Goal: Task Accomplishment & Management: Manage account settings

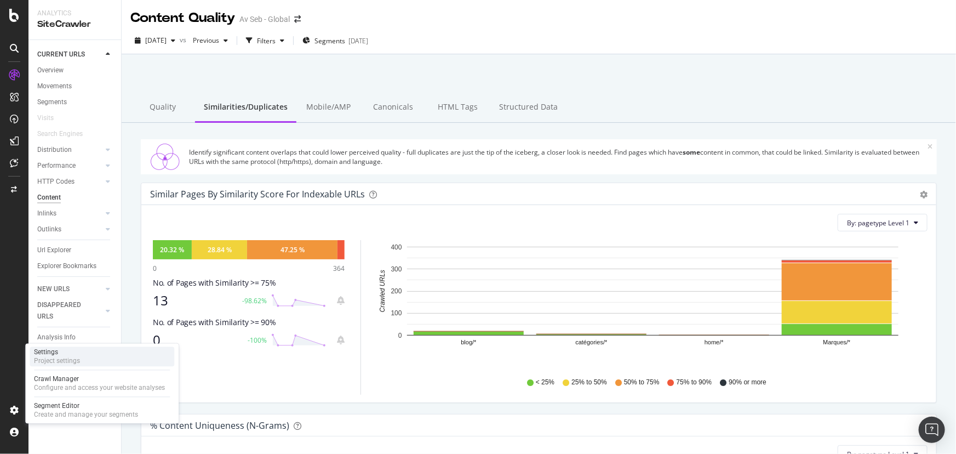
click at [65, 356] on div "Settings" at bounding box center [57, 352] width 46 height 9
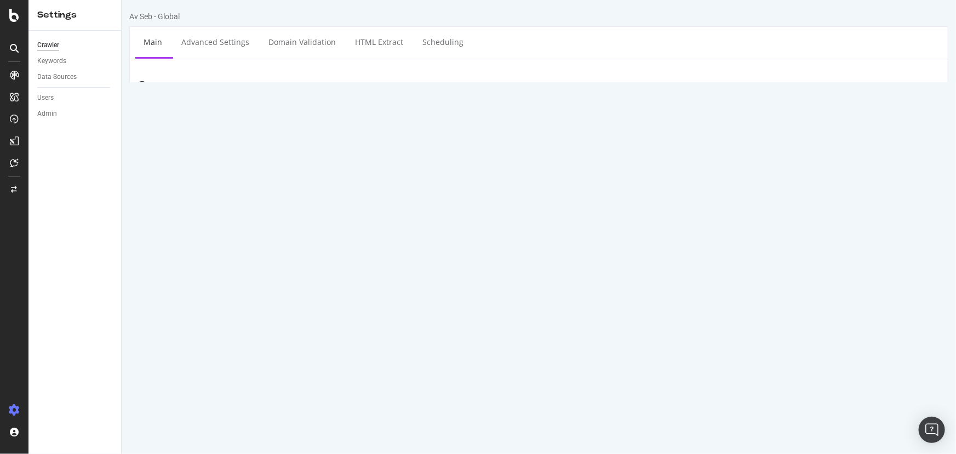
drag, startPoint x: 353, startPoint y: 139, endPoint x: 260, endPoint y: 147, distance: 92.9
click at [260, 147] on div "Start URLs [URL][DOMAIN_NAME]" at bounding box center [538, 151] width 818 height 36
paste textarea "evolution2"
type textarea "[URL][DOMAIN_NAME]"
drag, startPoint x: 467, startPoint y: 389, endPoint x: 394, endPoint y: 389, distance: 72.3
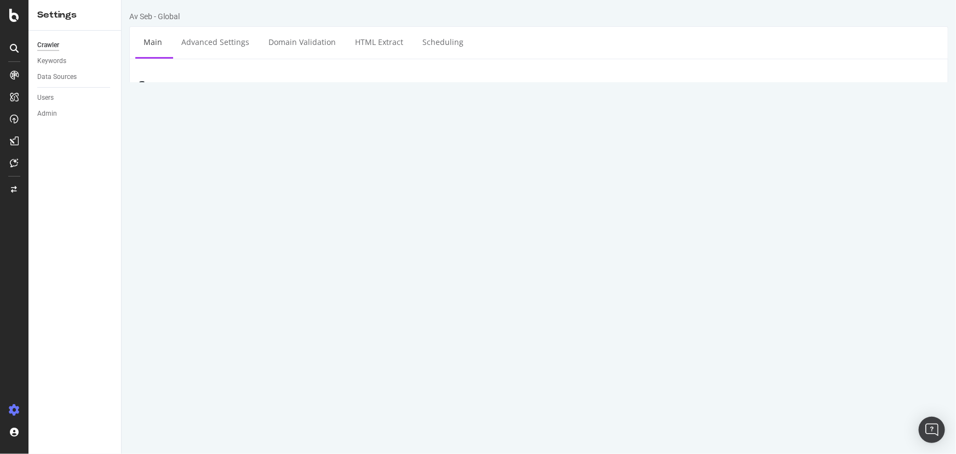
click at [394, 389] on div "HTTP HTTPS HTTP + HTTPS [DOMAIN_NAME] and Subdomains User Agent: Mobile Desktop…" at bounding box center [606, 395] width 676 height 31
paste input "[URL][DOMAIN_NAME]"
drag, startPoint x: 440, startPoint y: 389, endPoint x: 398, endPoint y: 390, distance: 41.6
click at [398, 390] on div "HTTP HTTPS HTTP + HTTPS [URL][DOMAIN_NAME] and Subdomains User Agent: Mobile De…" at bounding box center [606, 395] width 676 height 31
click at [466, 387] on input "[DOMAIN_NAME][URL]" at bounding box center [493, 389] width 158 height 19
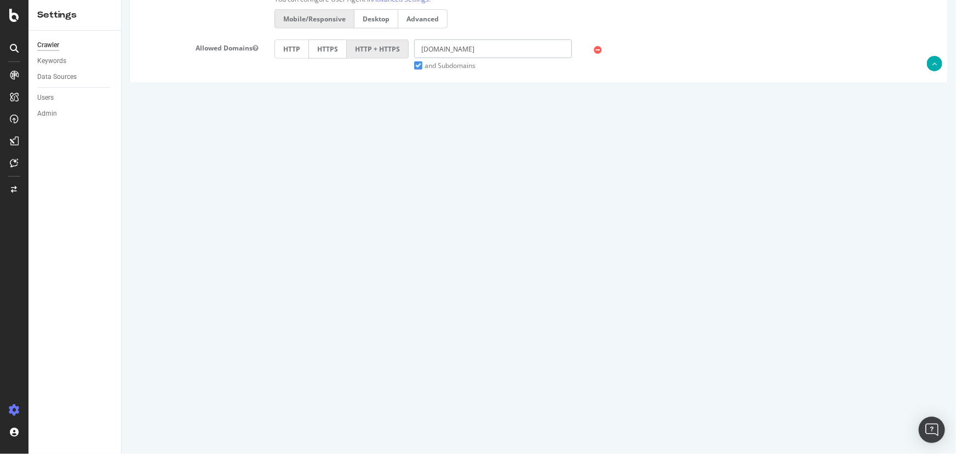
scroll to position [444, 0]
type input "[DOMAIN_NAME]"
click at [542, 414] on input "Save & Back to Project" at bounding box center [551, 419] width 79 height 16
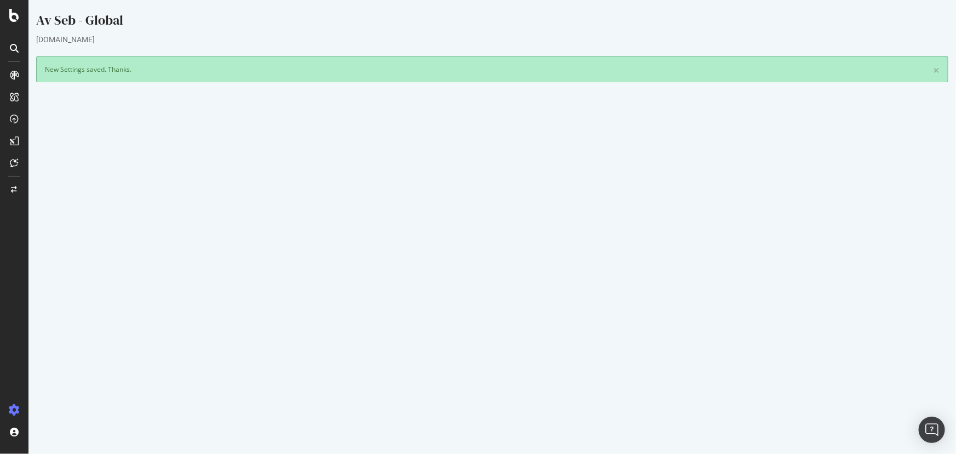
click at [891, 433] on icon at bounding box center [894, 433] width 7 height 8
click at [872, 447] on link "Add name" at bounding box center [854, 450] width 88 height 15
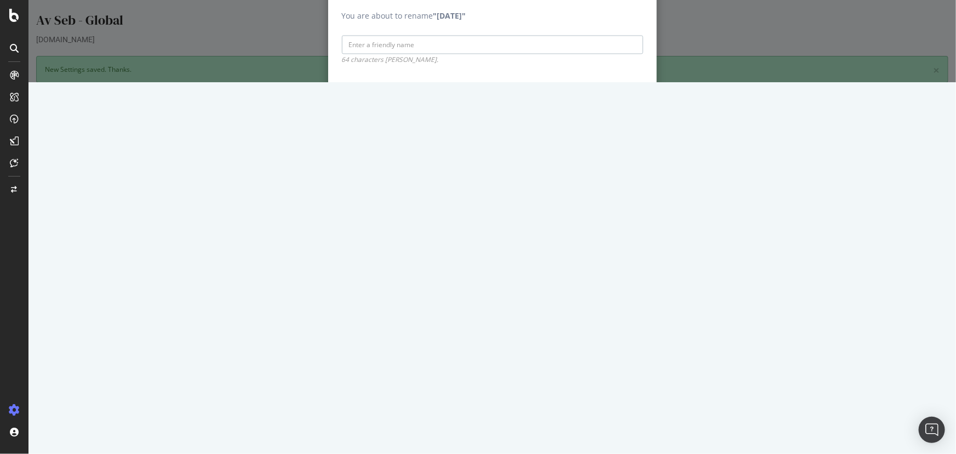
paste input "[DOMAIN_NAME]"
drag, startPoint x: 345, startPoint y: 233, endPoint x: 332, endPoint y: 232, distance: 12.7
click at [332, 65] on div "You are about to rename "[DATE]" [DOMAIN_NAME] 64 characters [PERSON_NAME]." at bounding box center [492, 31] width 329 height 68
type input "[DOMAIN_NAME]"
click at [629, 105] on input "Save" at bounding box center [626, 96] width 34 height 18
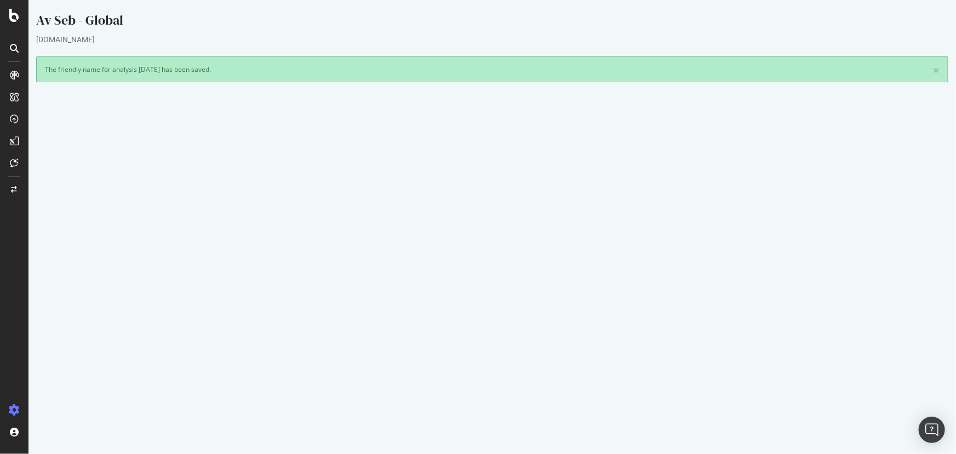
click at [463, 331] on button "Yes! Start Now" at bounding box center [478, 331] width 68 height 18
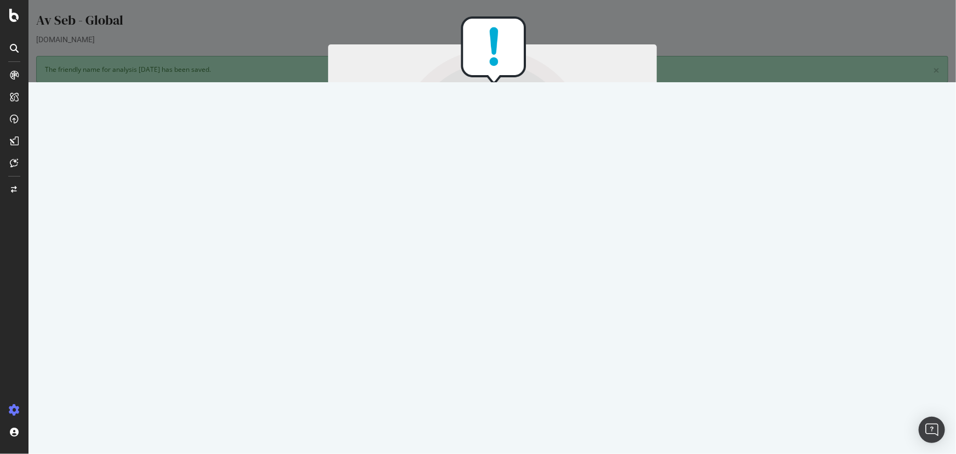
click at [496, 305] on button "Start Now Anyway" at bounding box center [511, 307] width 75 height 19
